Goal: Information Seeking & Learning: Find specific page/section

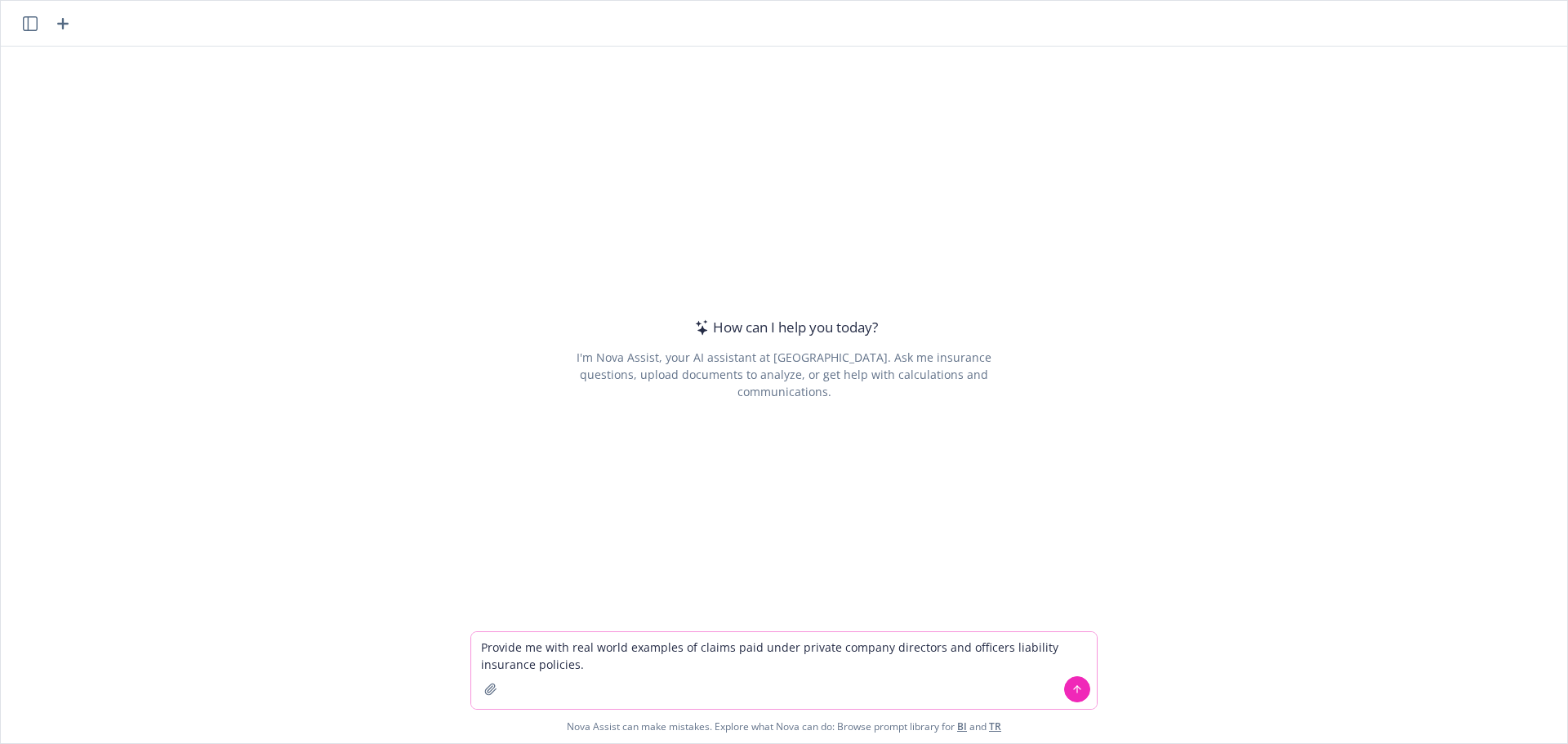
type textarea "Provide me with real world examples of claims paid under private company direct…"
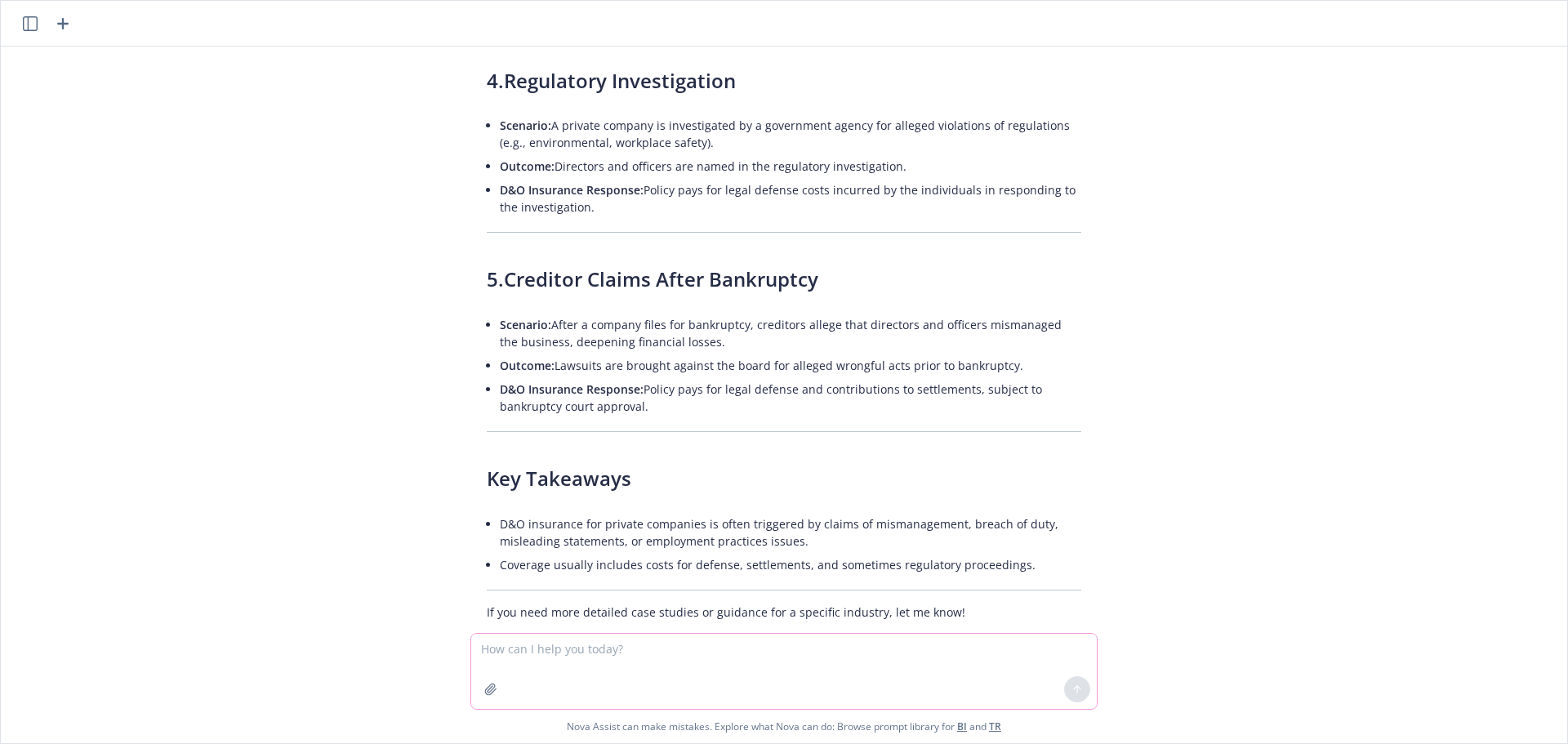
scroll to position [778, 0]
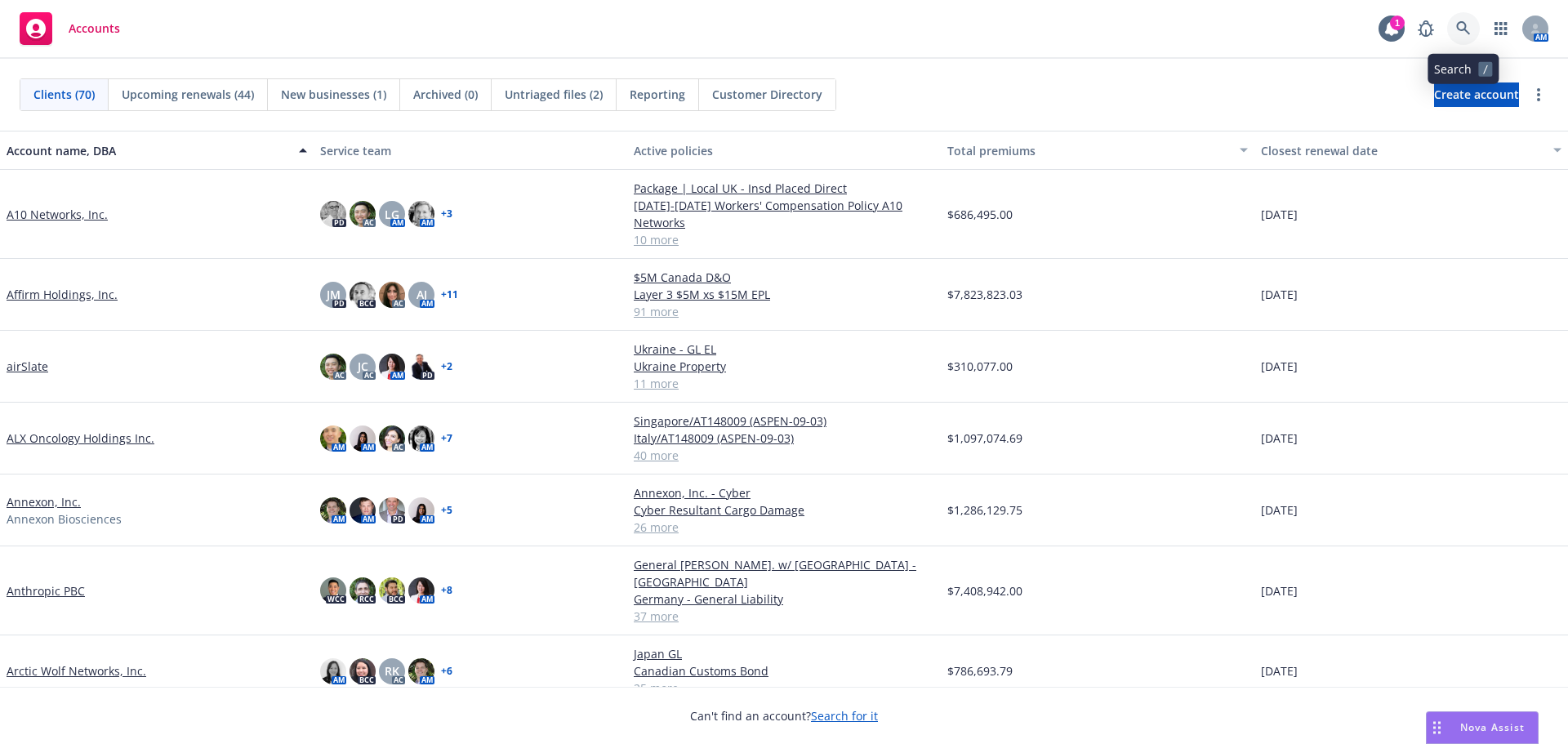
click at [1466, 28] on icon at bounding box center [1463, 28] width 15 height 15
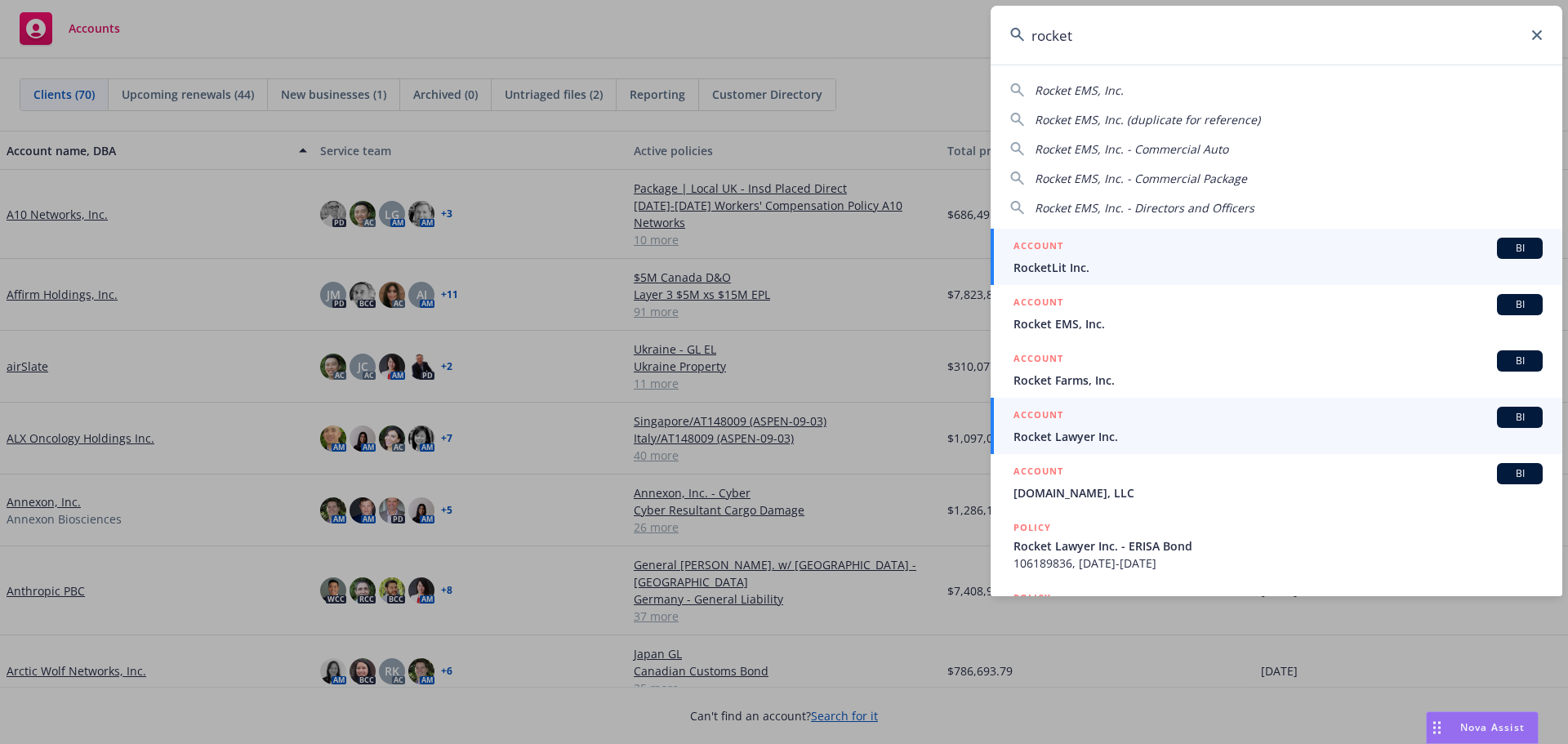
type input "rocket"
click at [1081, 439] on span "Rocket Lawyer Inc." at bounding box center [1278, 437] width 529 height 17
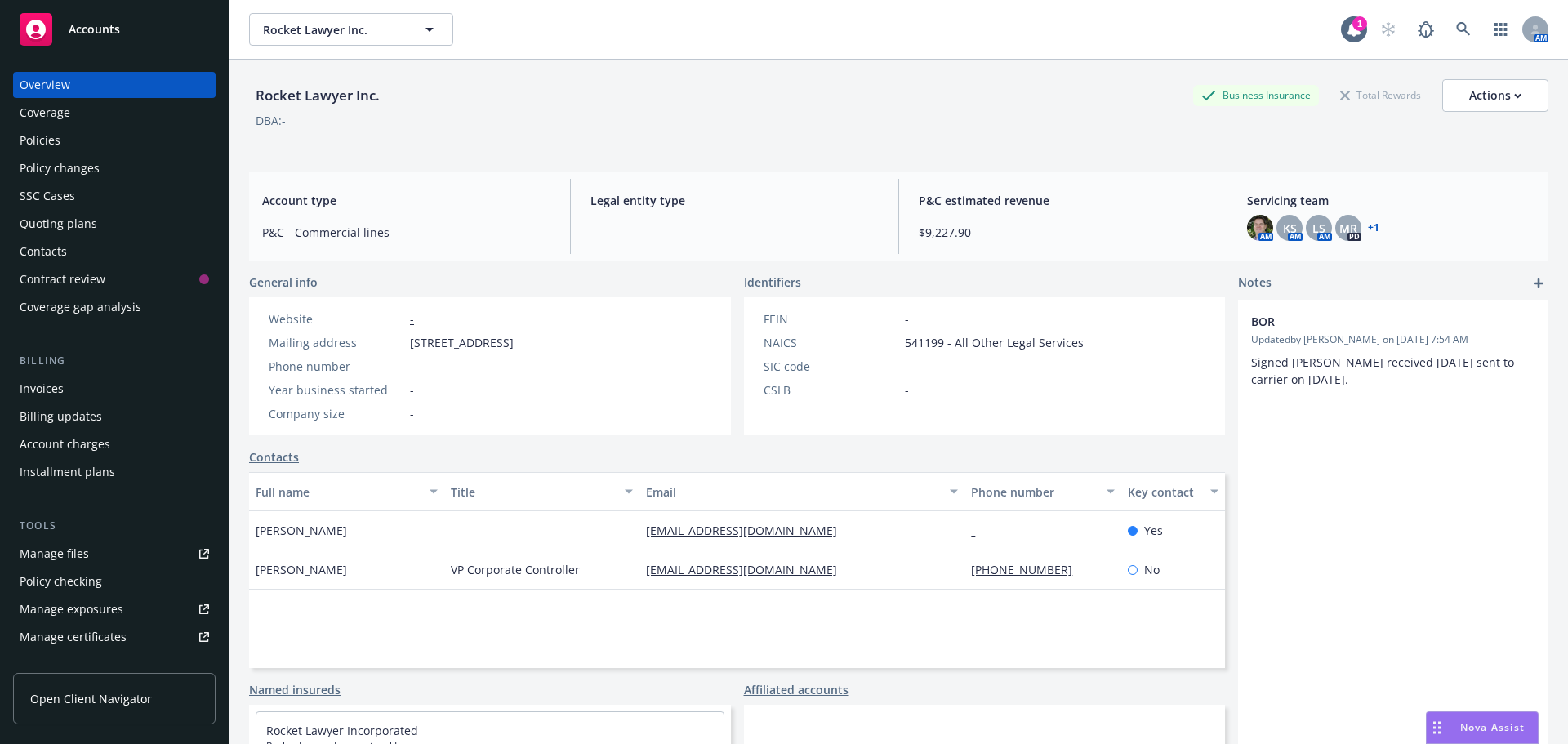
click at [39, 142] on div "Policies" at bounding box center [40, 140] width 41 height 26
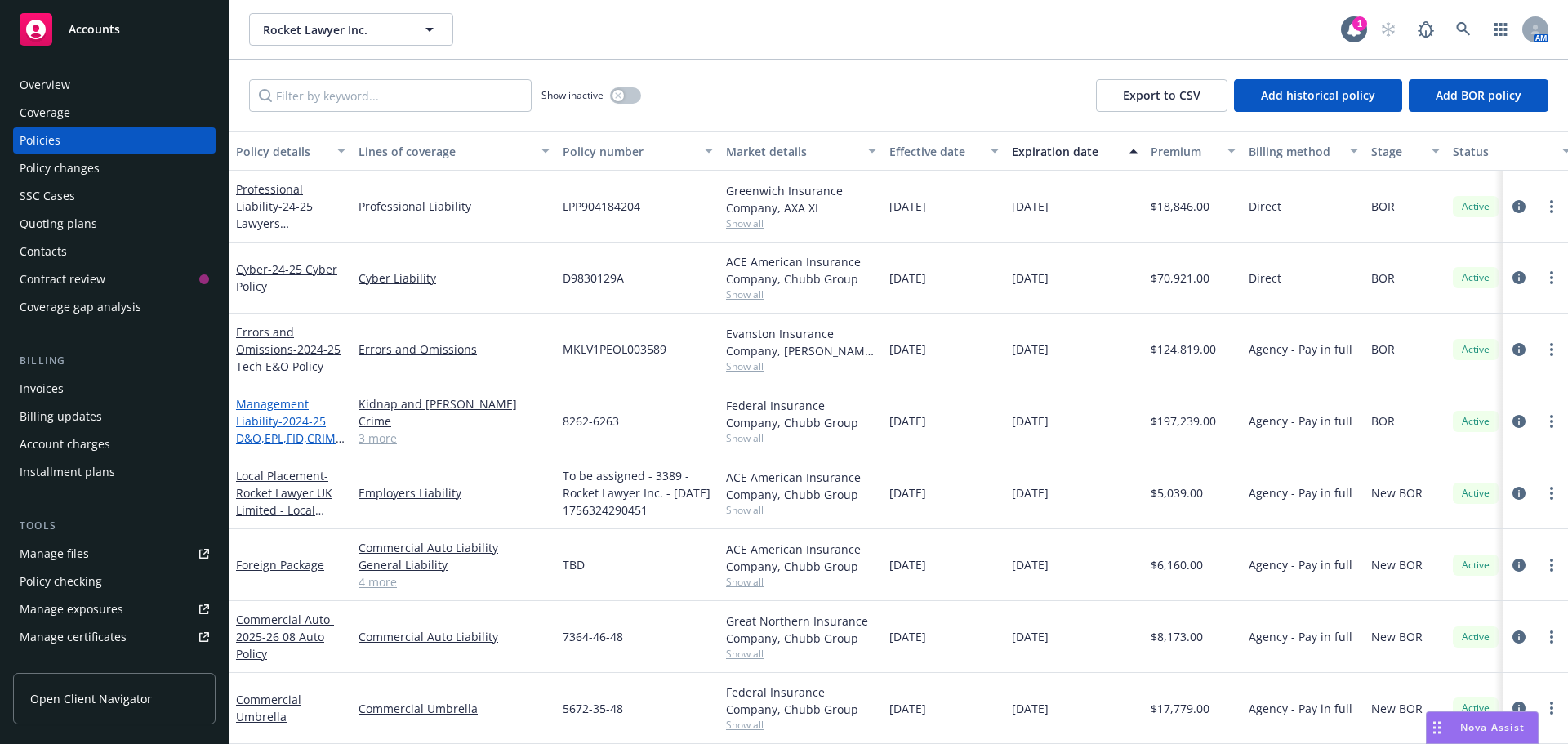
click at [298, 420] on span "- 2024-25 D&O,EPL,FID,CRIME, K&R" at bounding box center [290, 437] width 110 height 49
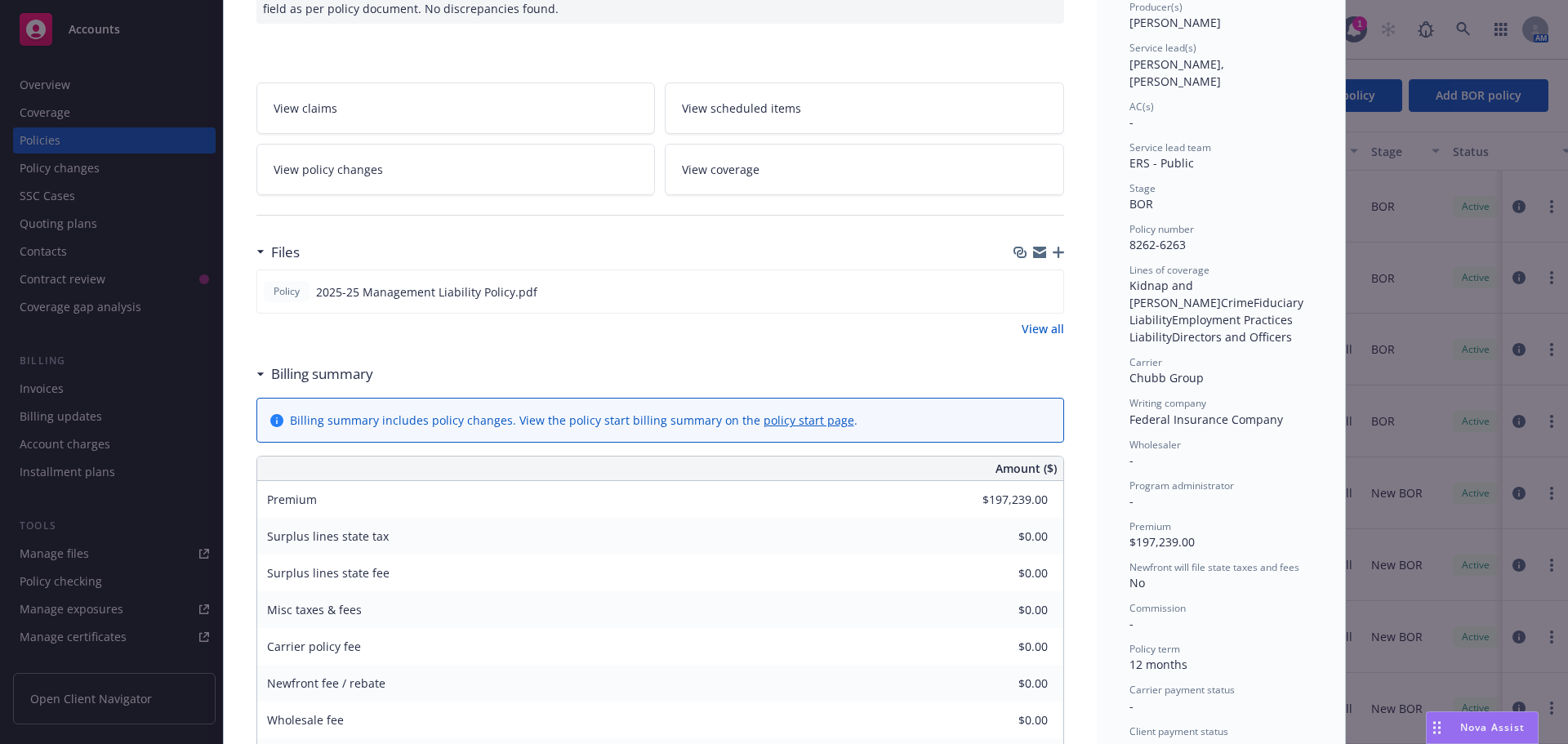
scroll to position [218, 0]
click at [1046, 291] on icon "preview file" at bounding box center [1047, 288] width 15 height 12
